Goal: Information Seeking & Learning: Learn about a topic

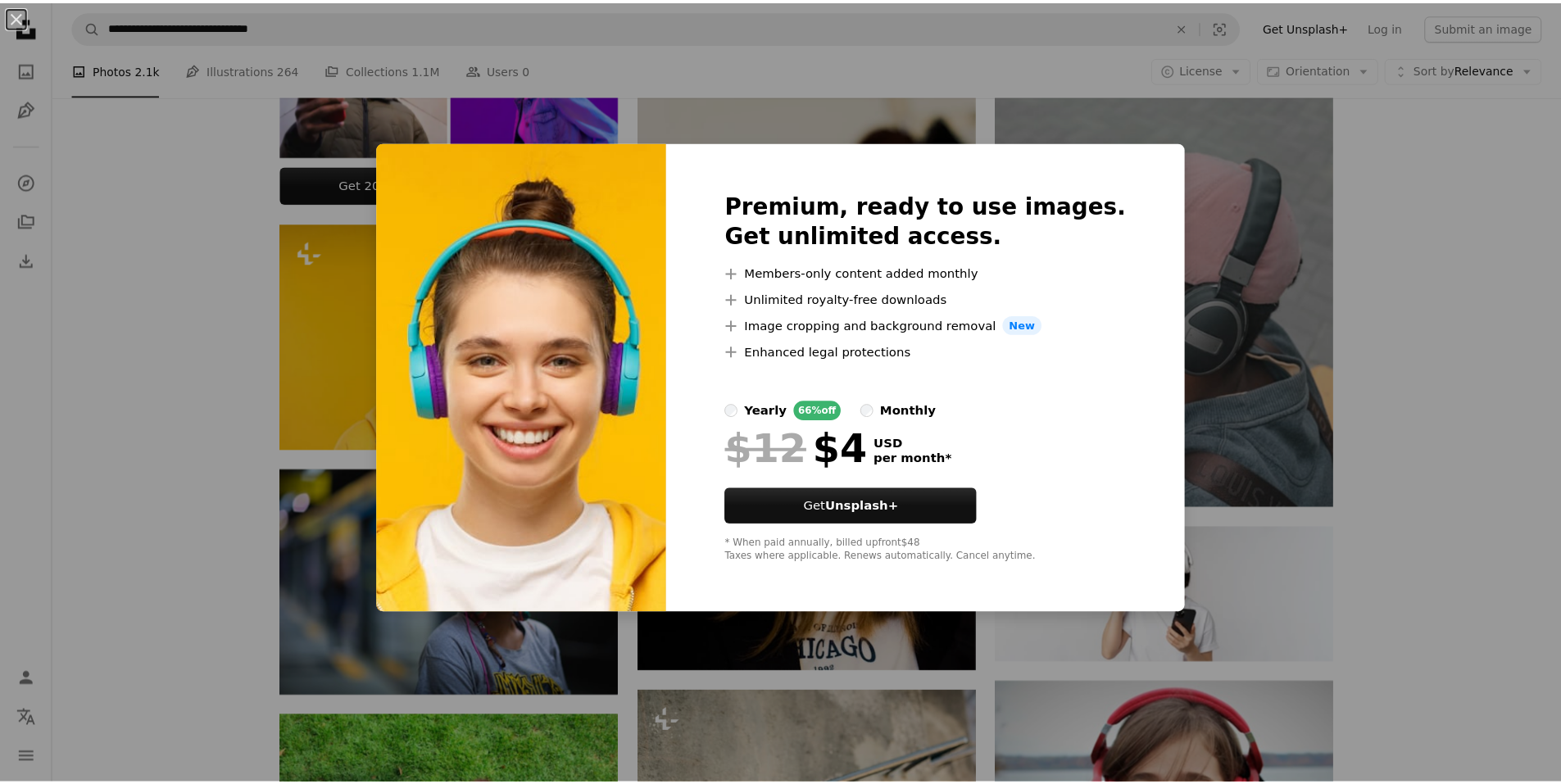
scroll to position [690, 0]
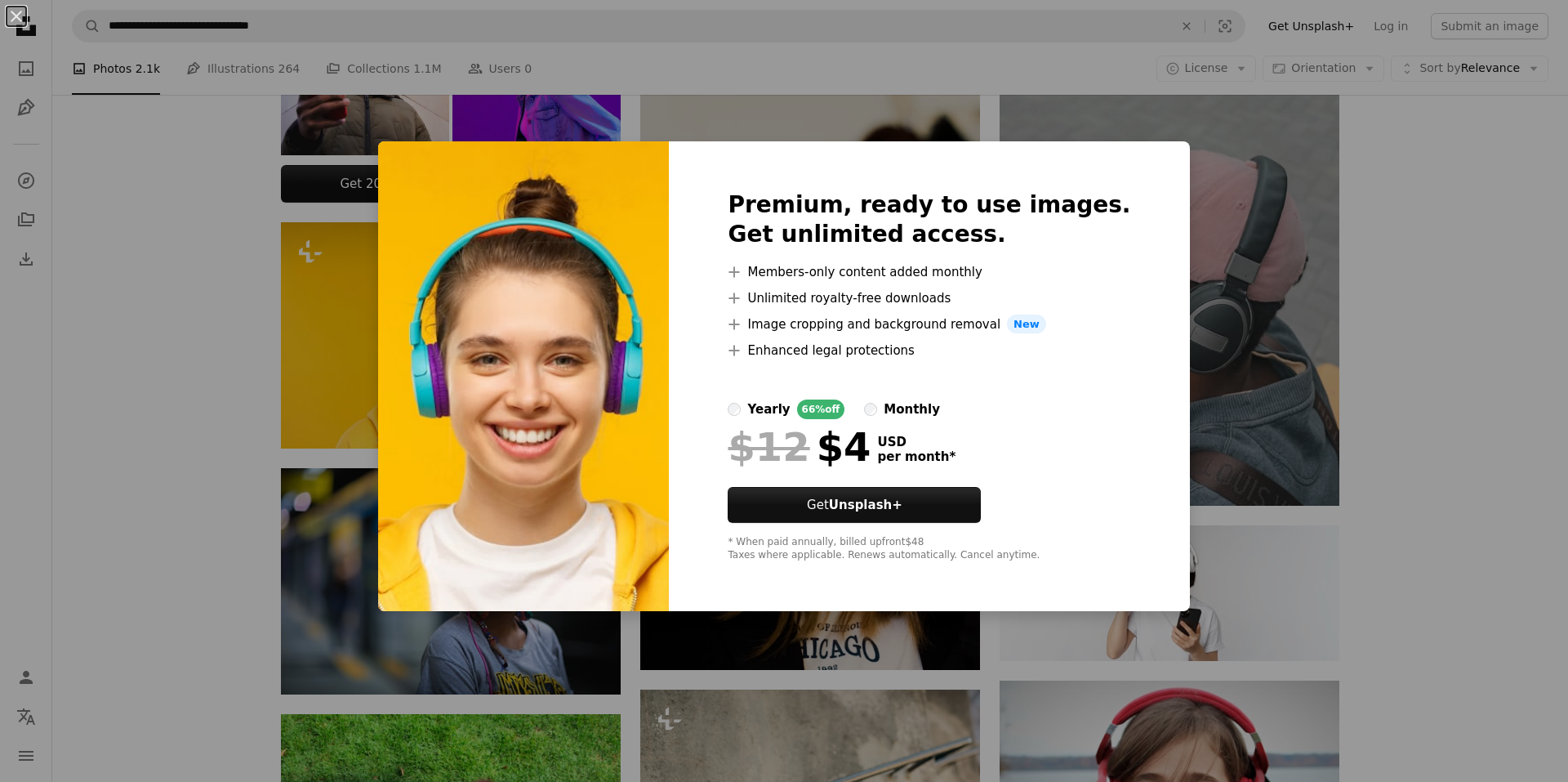
click at [914, 657] on div "An X shape Premium, ready to use images. Get unlimited access. A plus sign Memb…" at bounding box center [784, 391] width 1568 height 782
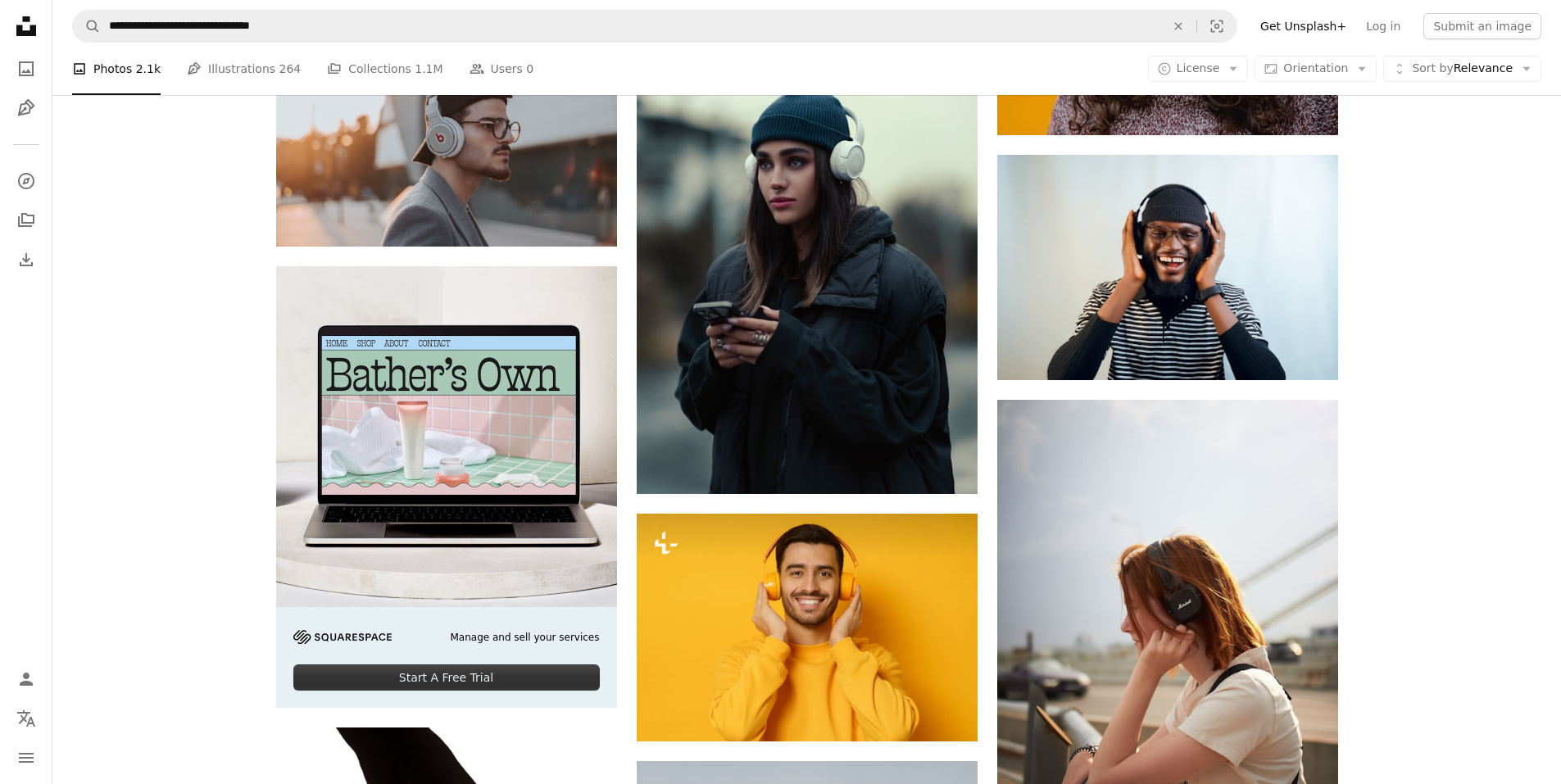
scroll to position [2269, 0]
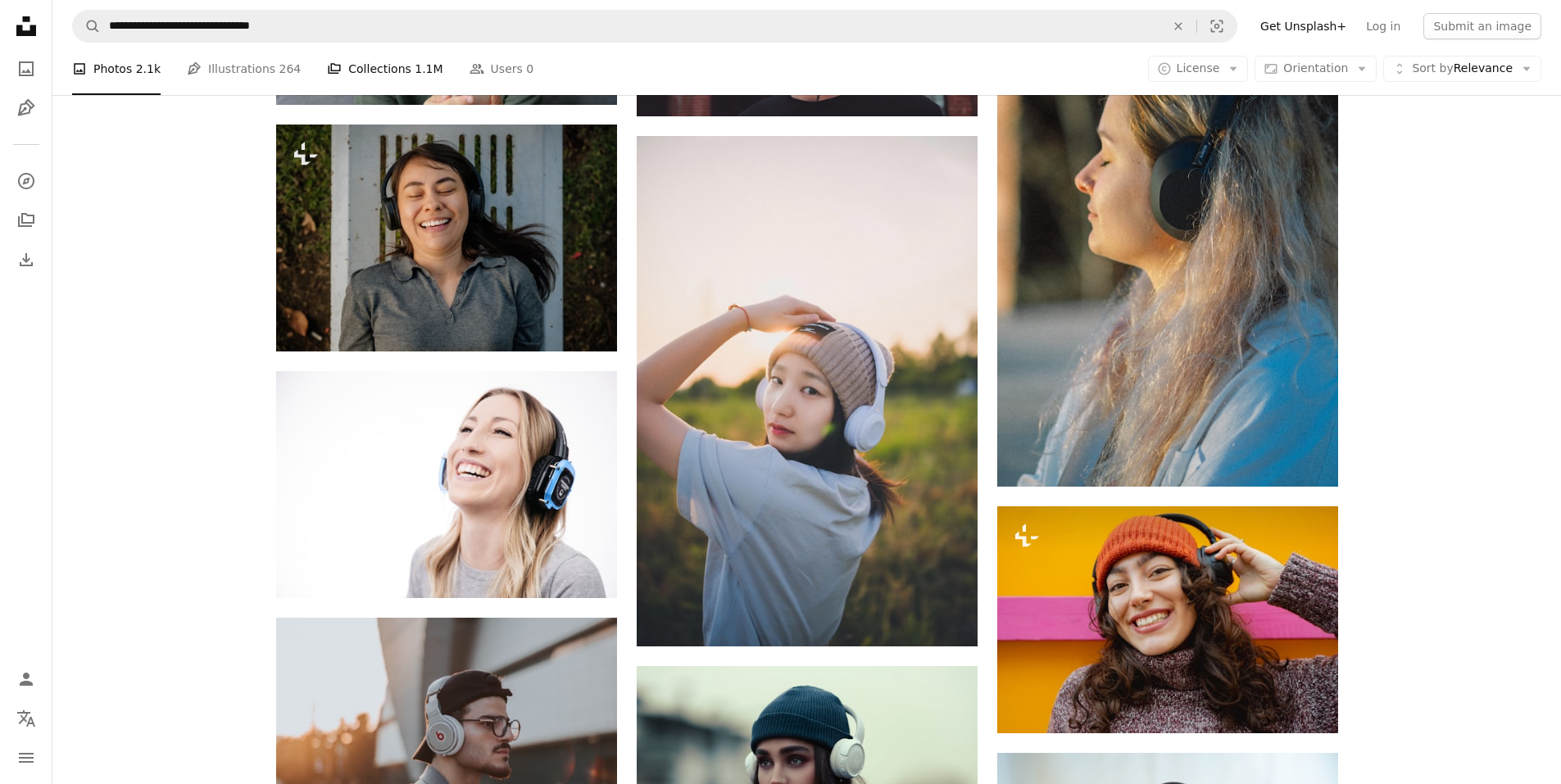
click at [351, 53] on link "A stack of folders Collections 1.1M" at bounding box center [384, 69] width 115 height 53
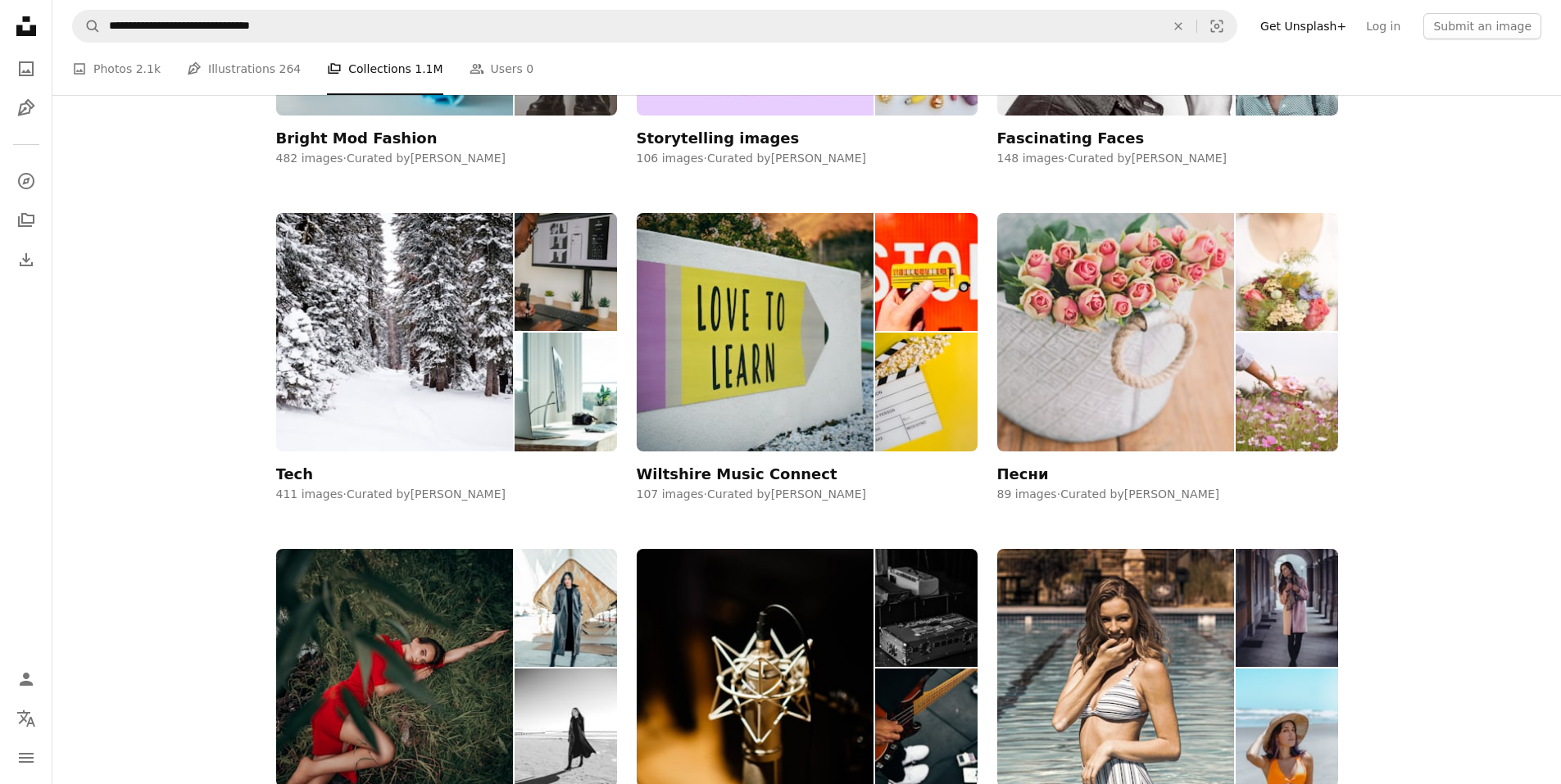
scroll to position [3686, 0]
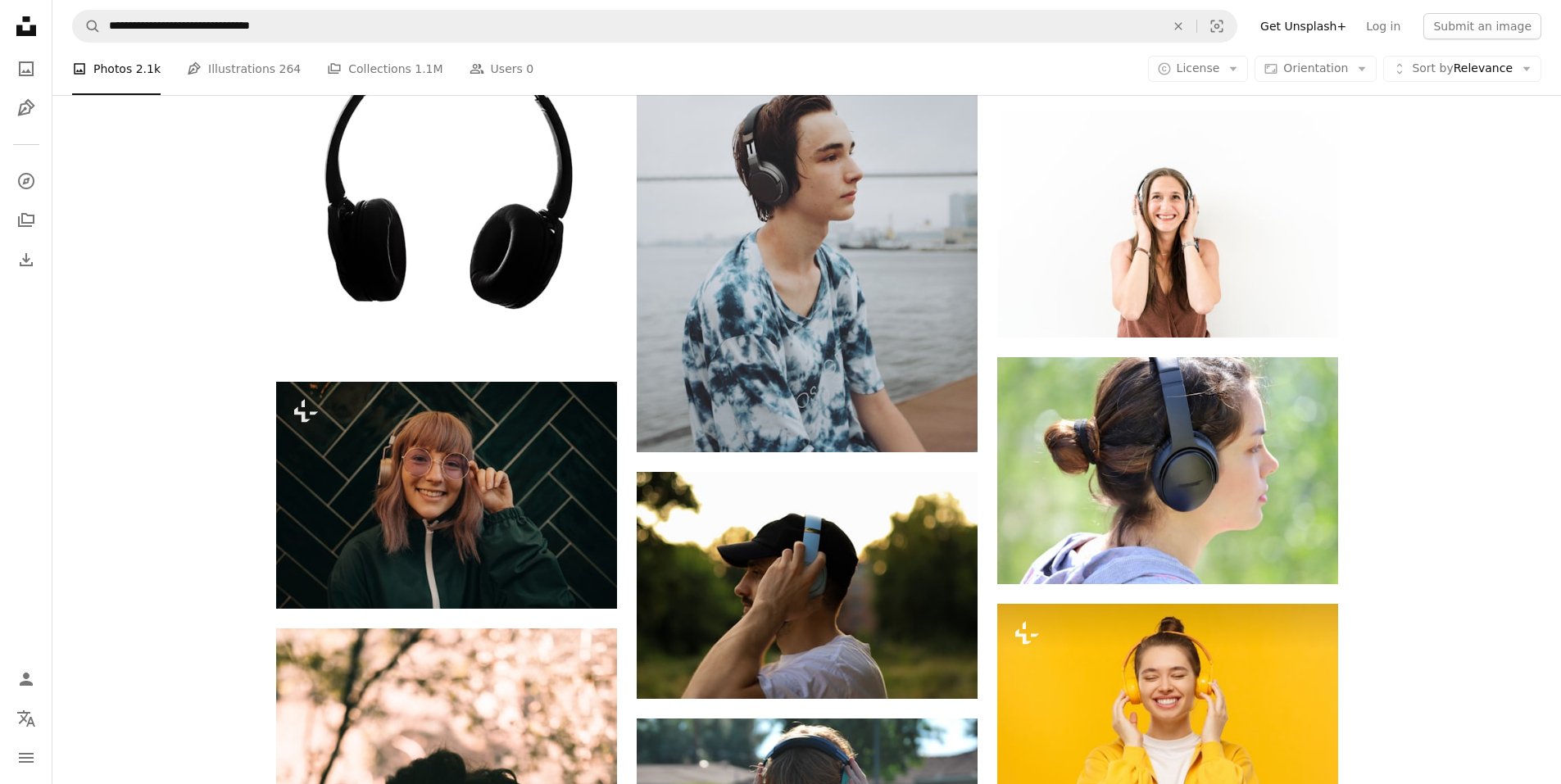
scroll to position [2269, 0]
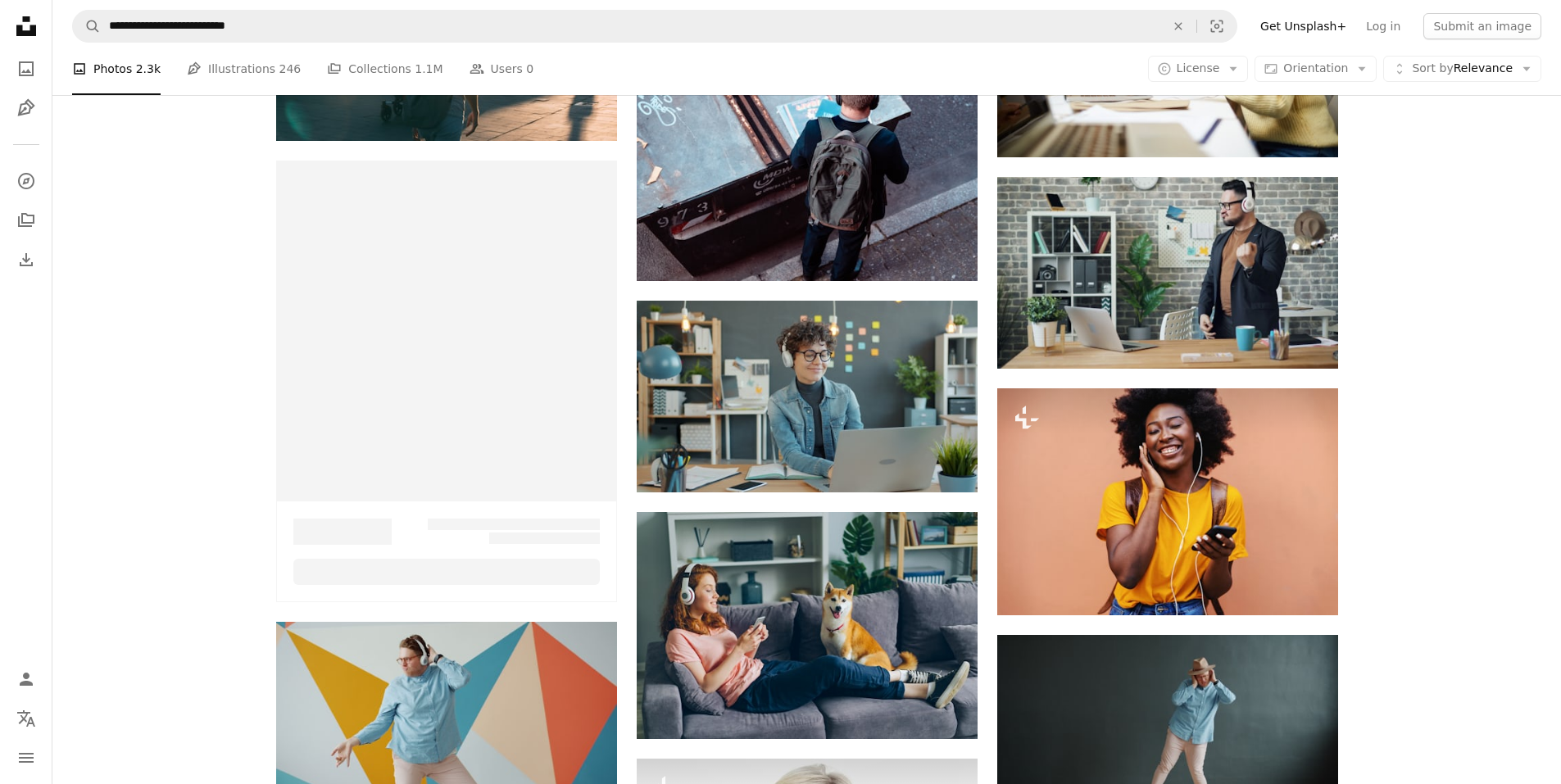
scroll to position [1151, 0]
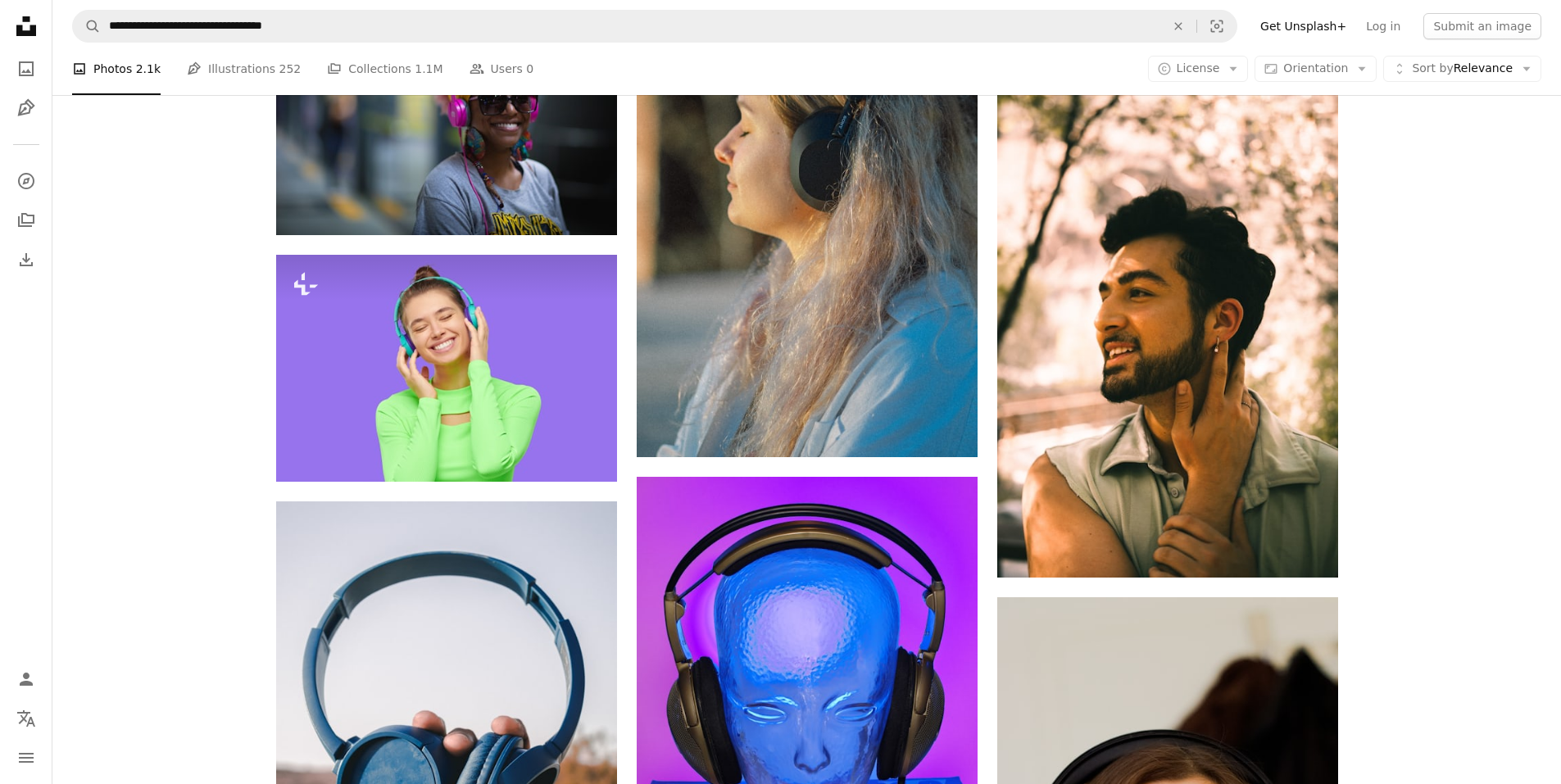
scroll to position [188, 0]
